Goal: Download file/media

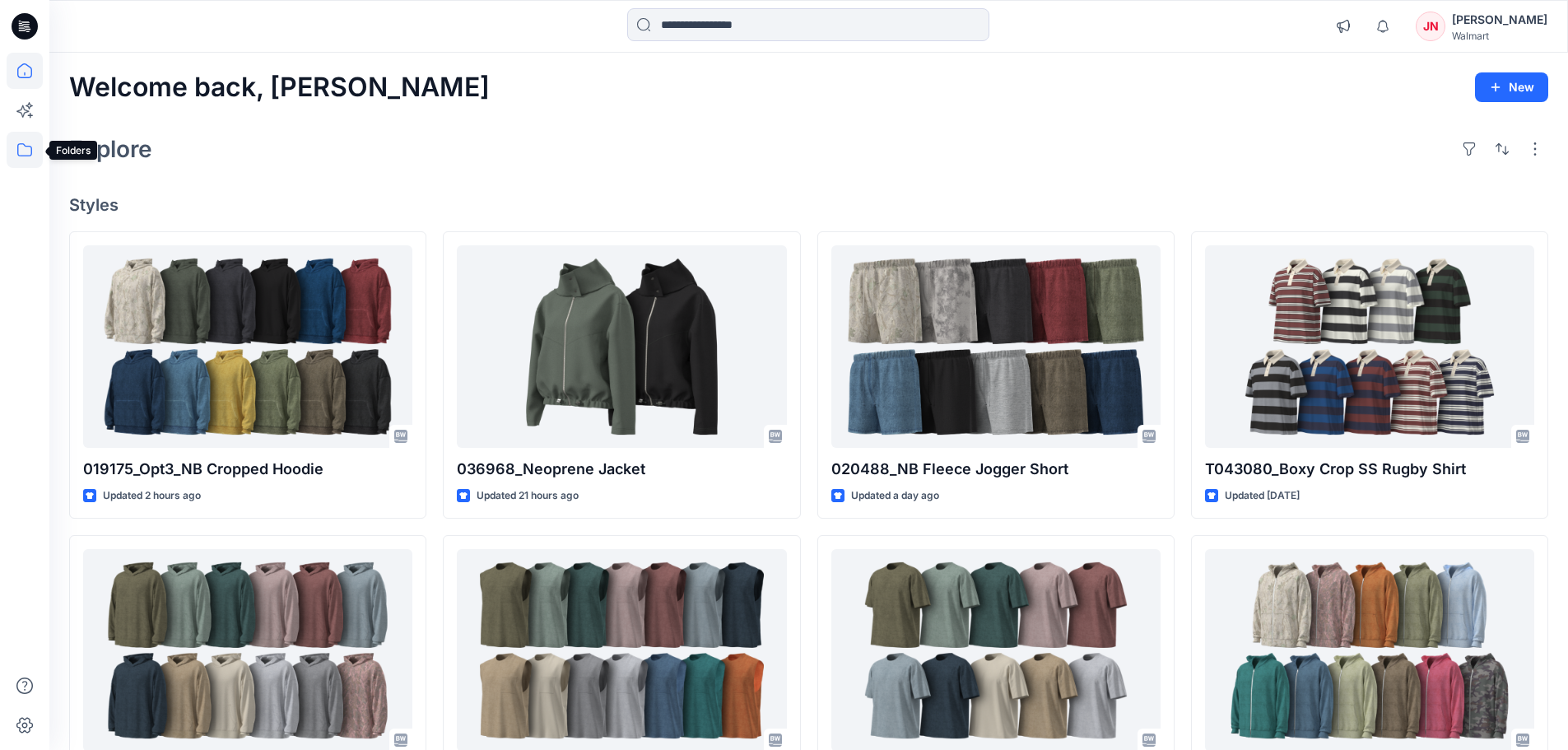
drag, startPoint x: 12, startPoint y: 147, endPoint x: 37, endPoint y: 150, distance: 25.2
click at [15, 148] on icon at bounding box center [24, 150] width 37 height 37
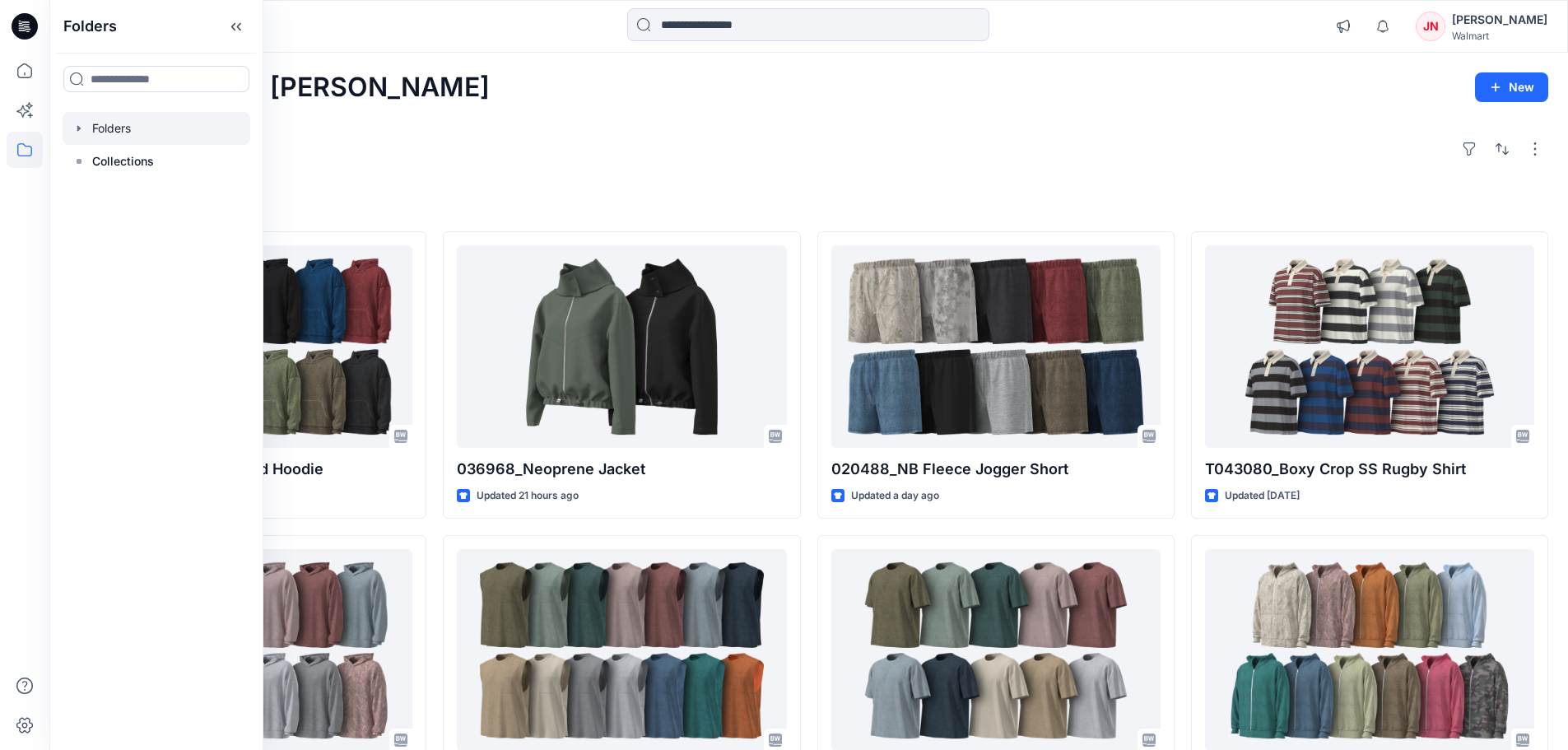
click at [155, 129] on div at bounding box center [156, 128] width 187 height 33
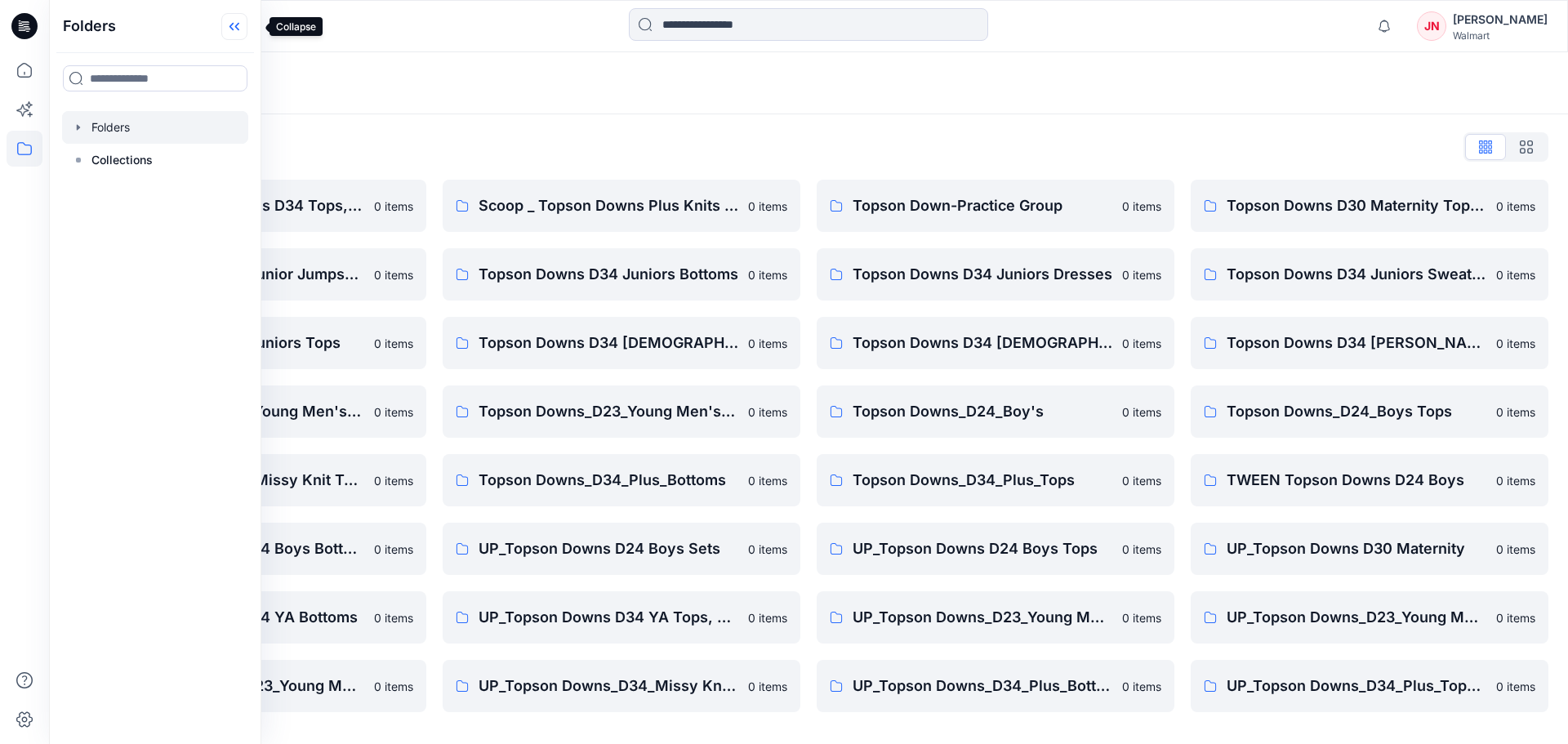
click at [247, 21] on icon at bounding box center [235, 27] width 27 height 27
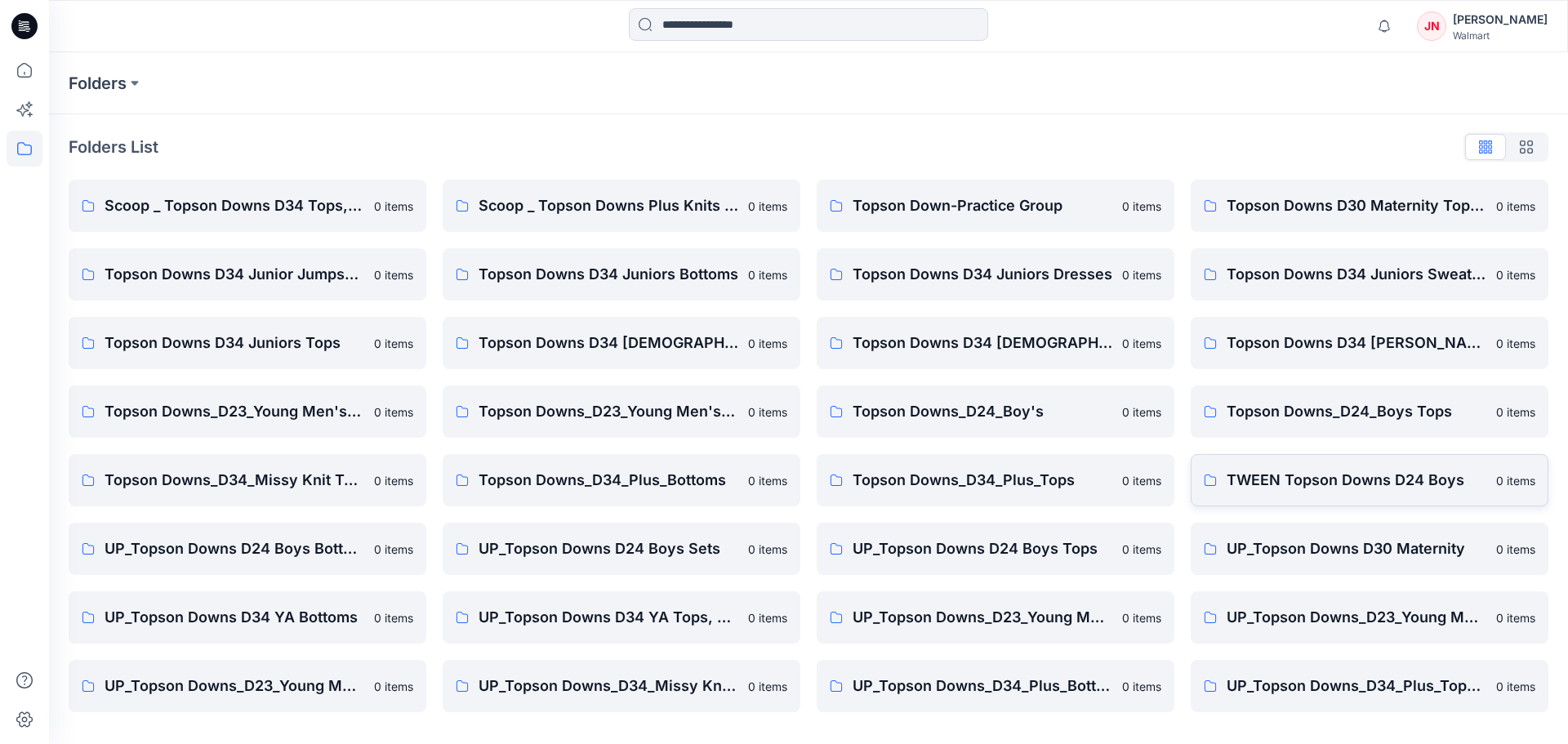
click at [1278, 475] on p "TWEEN Topson Downs D24 Boys" at bounding box center [1356, 480] width 259 height 23
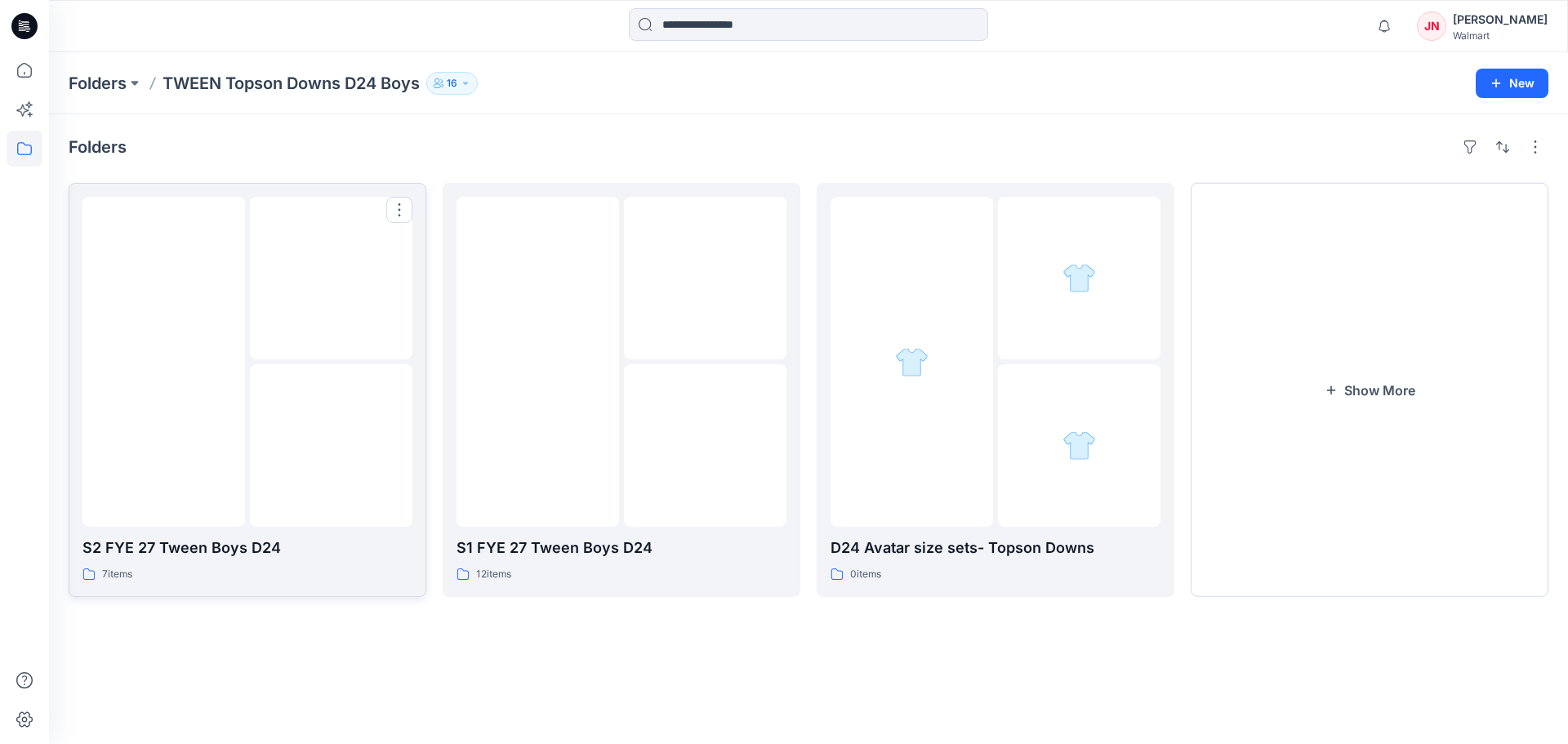
click at [331, 446] on img at bounding box center [331, 446] width 0 height 0
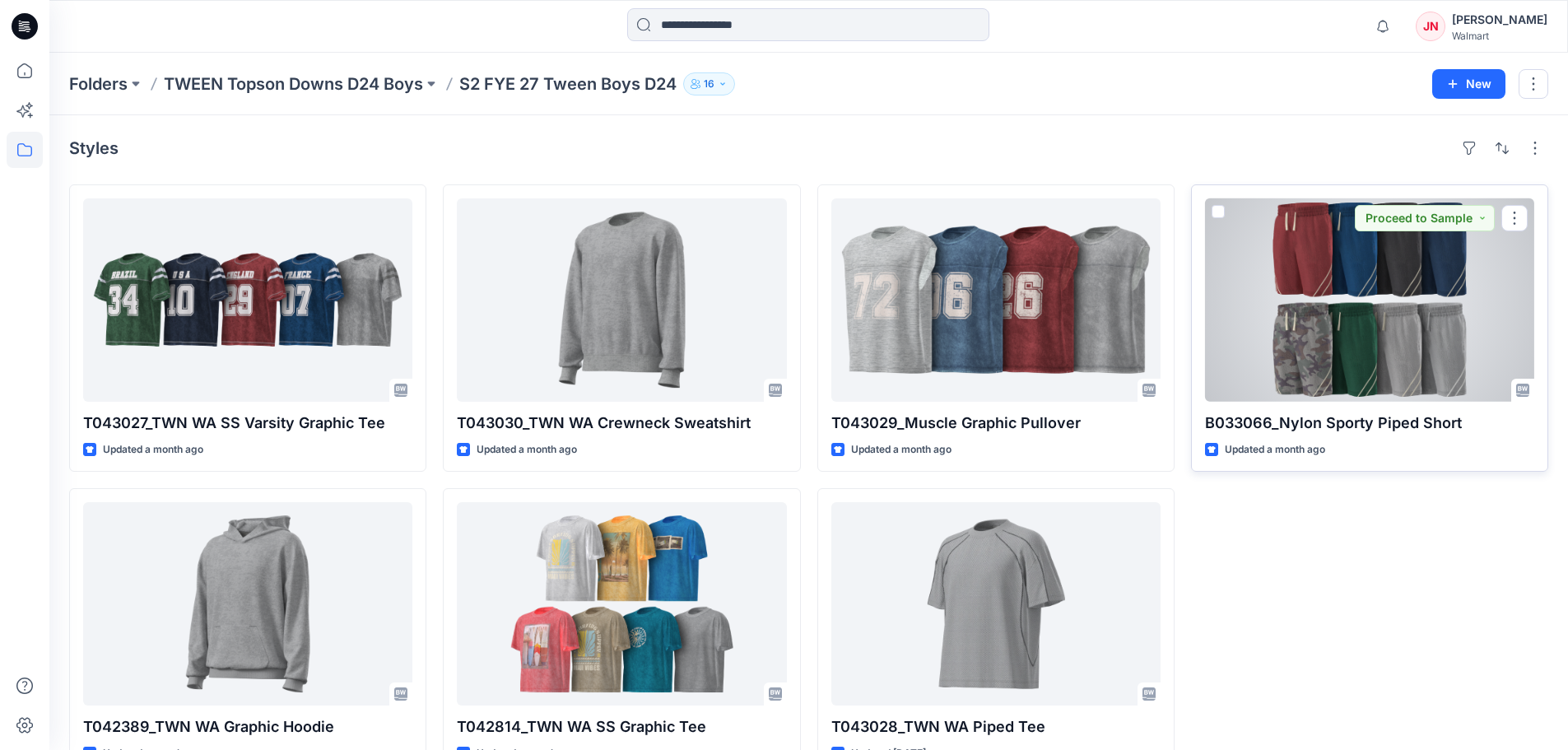
click at [1273, 397] on div at bounding box center [1369, 300] width 329 height 204
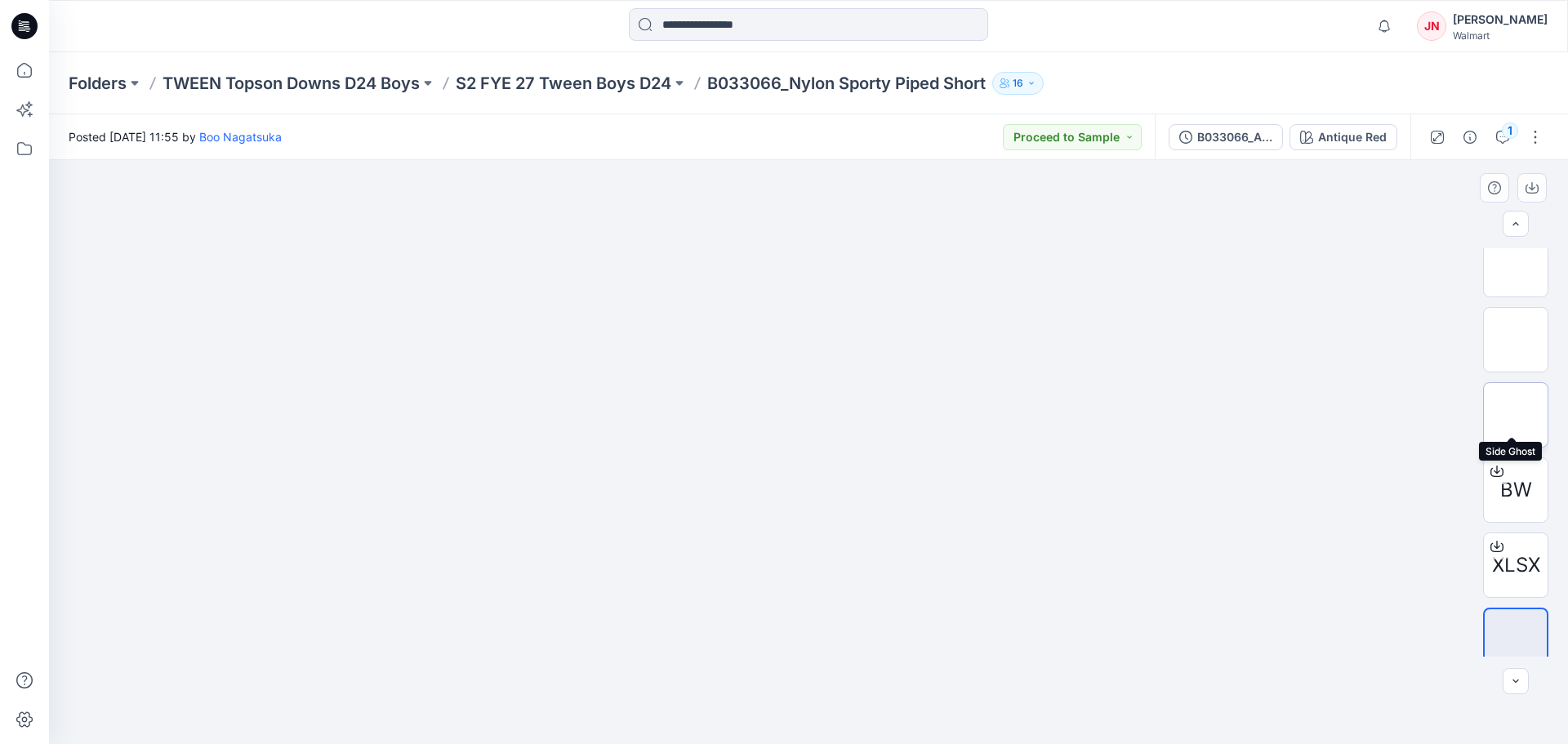
scroll to position [183, 0]
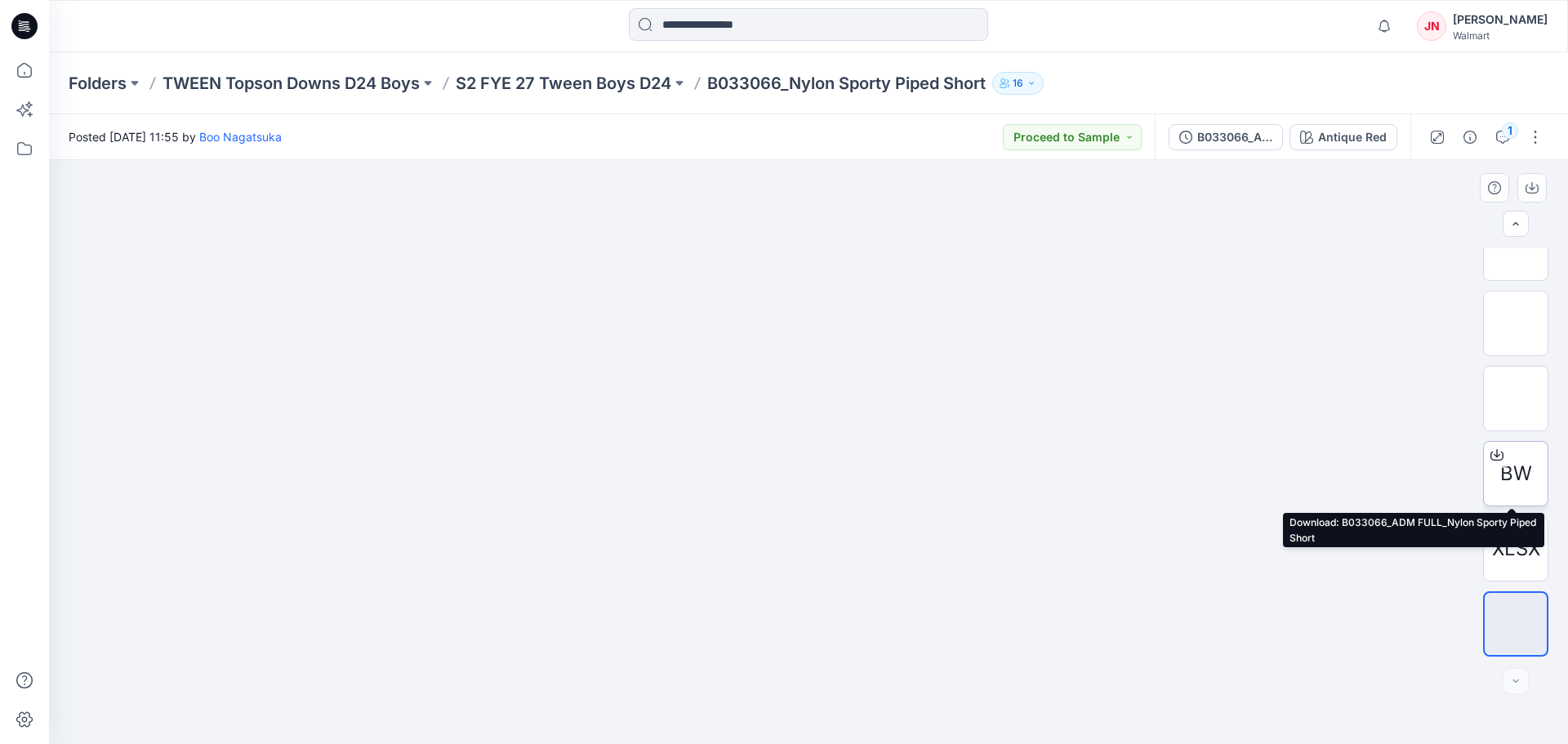
click at [1495, 453] on icon at bounding box center [1496, 454] width 13 height 13
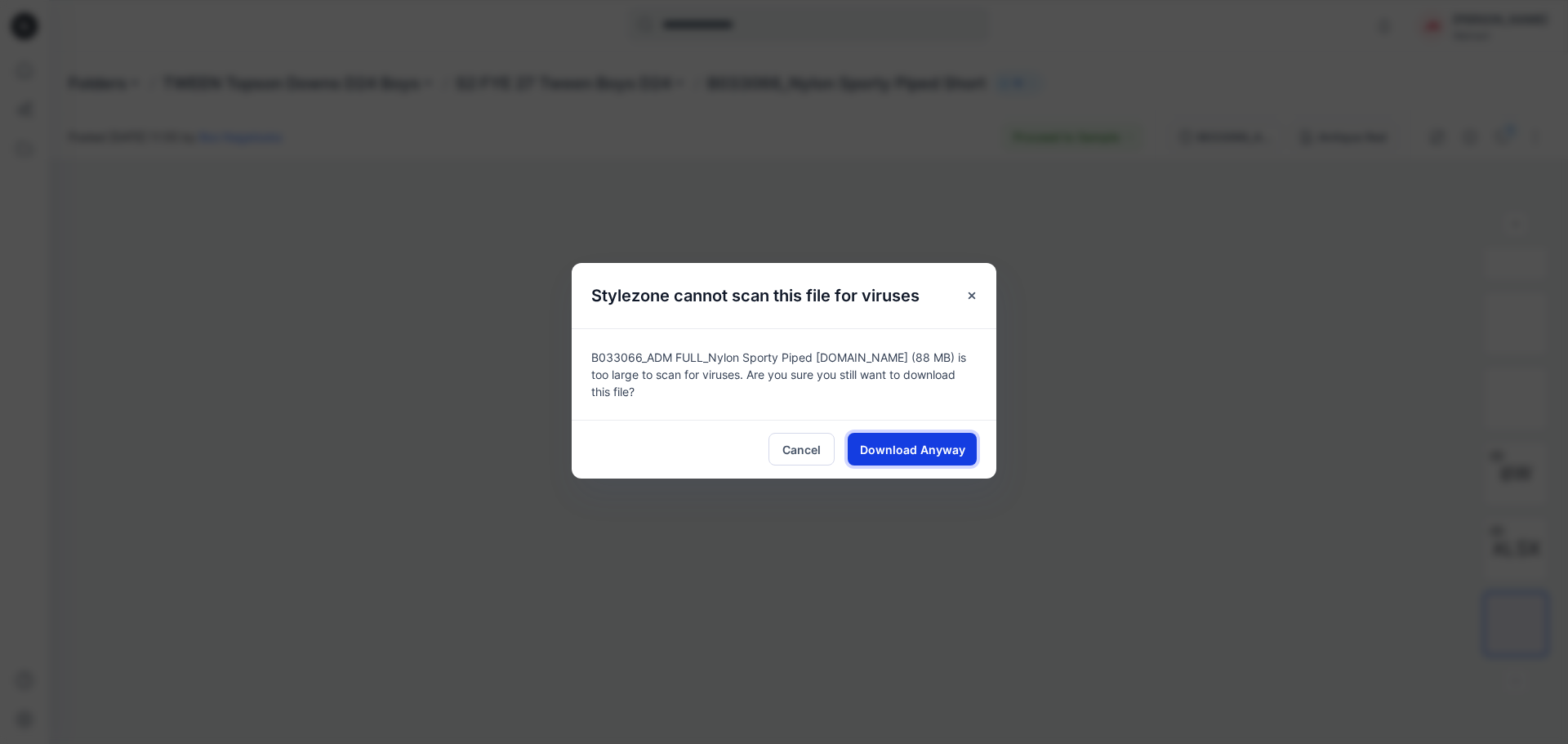
click at [961, 441] on span "Download Anyway" at bounding box center [912, 449] width 105 height 17
